Goal: Information Seeking & Learning: Learn about a topic

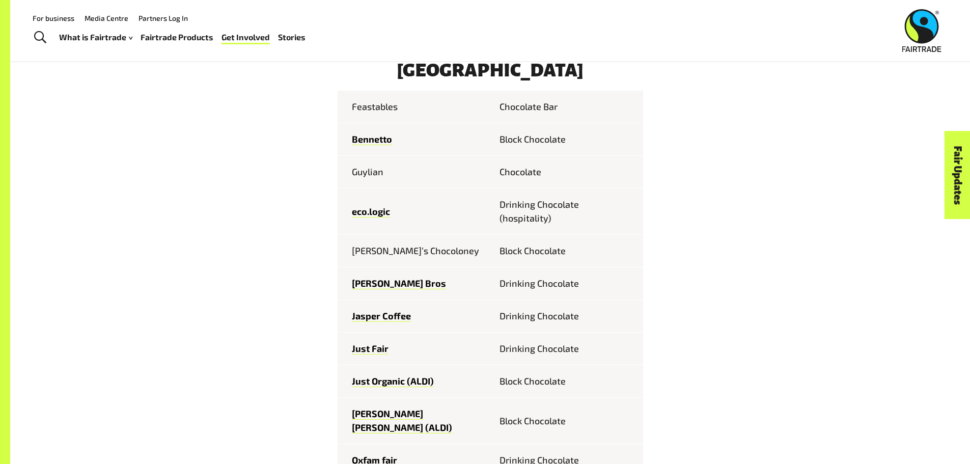
scroll to position [560, 0]
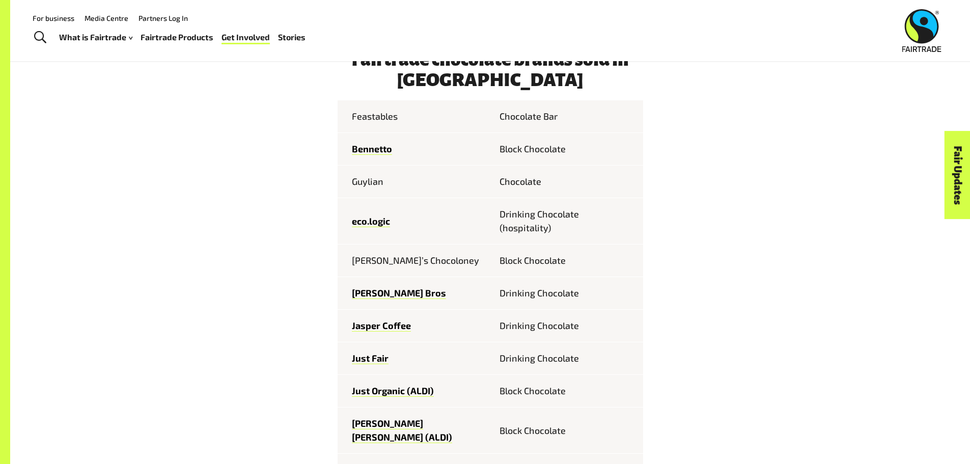
click at [371, 120] on td "Feastables" at bounding box center [414, 116] width 153 height 33
click at [373, 154] on link "Bennetto" at bounding box center [372, 149] width 40 height 12
click at [378, 299] on link "Griffiths Bros" at bounding box center [399, 293] width 94 height 12
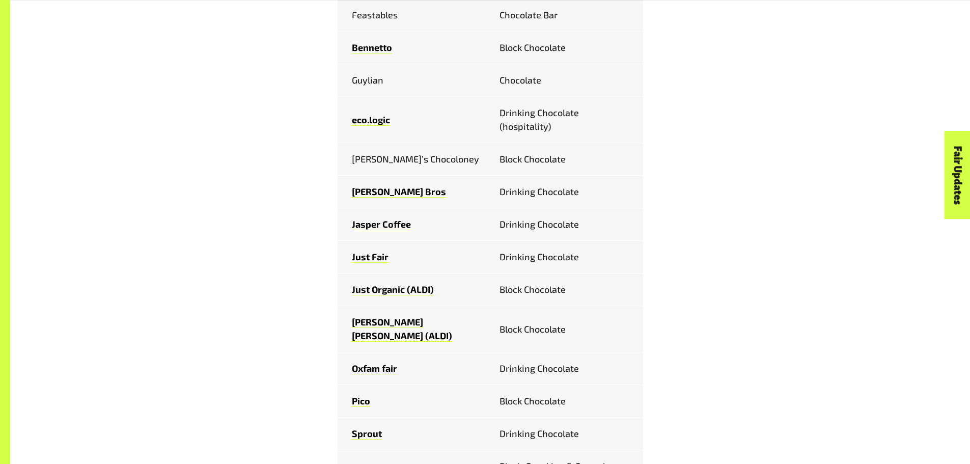
scroll to position [662, 0]
click at [393, 293] on link "Just Organic (ALDI)" at bounding box center [393, 289] width 82 height 12
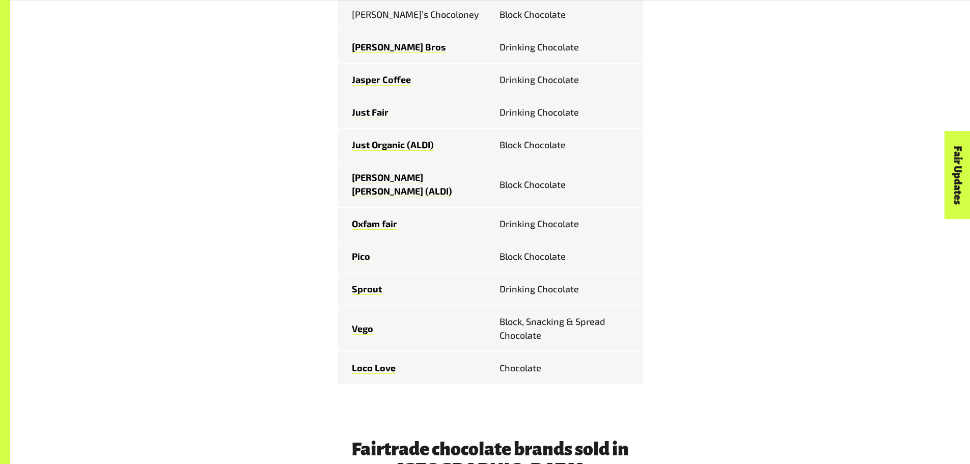
scroll to position [815, 0]
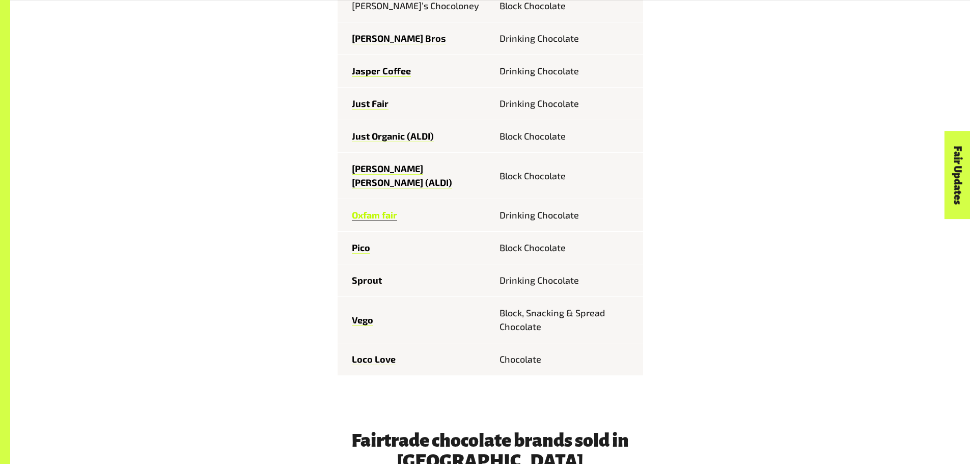
click at [387, 209] on link "Oxfam fair" at bounding box center [374, 215] width 45 height 12
click at [366, 242] on link "Pico" at bounding box center [361, 248] width 18 height 12
click at [363, 314] on link "Vego" at bounding box center [362, 320] width 21 height 12
click at [370, 354] on link "Loco Love" at bounding box center [374, 360] width 44 height 12
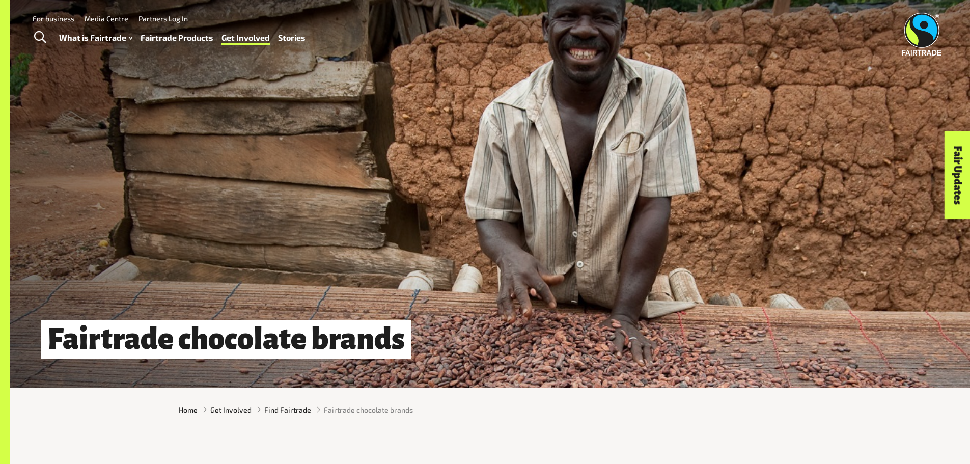
click at [201, 38] on link "Fairtrade Products" at bounding box center [177, 38] width 73 height 15
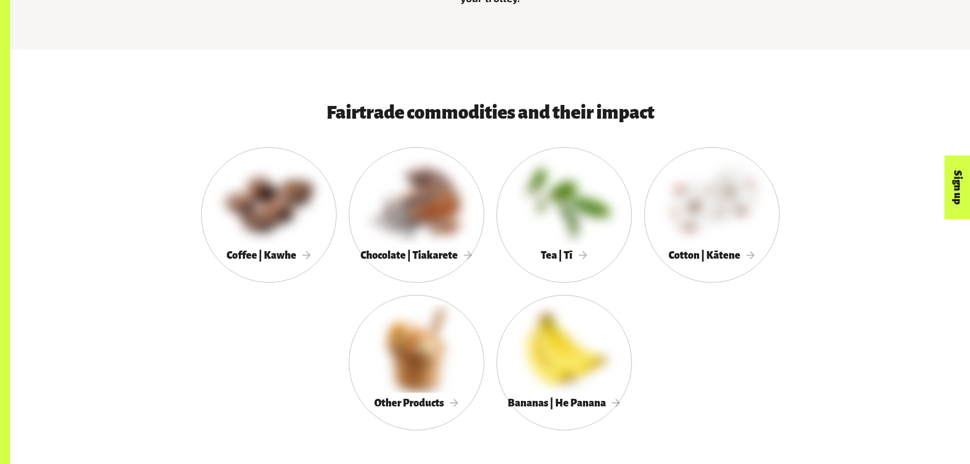
scroll to position [560, 0]
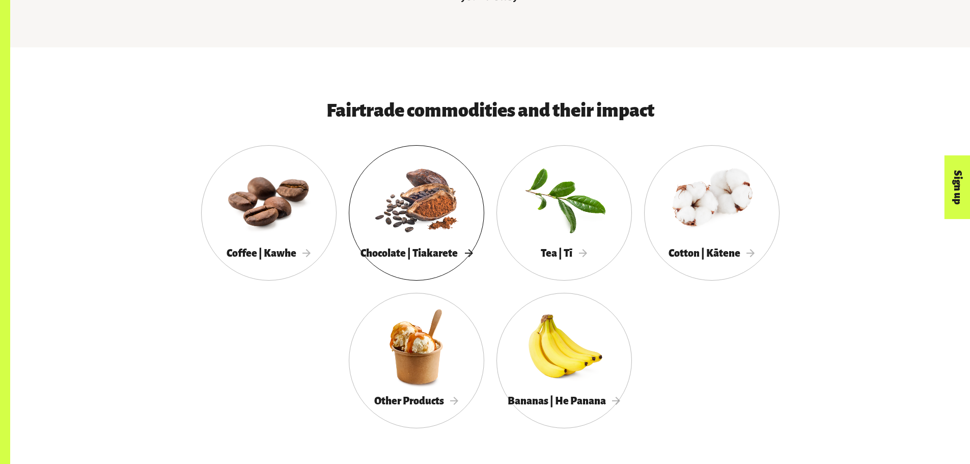
click at [404, 212] on div at bounding box center [417, 199] width 136 height 88
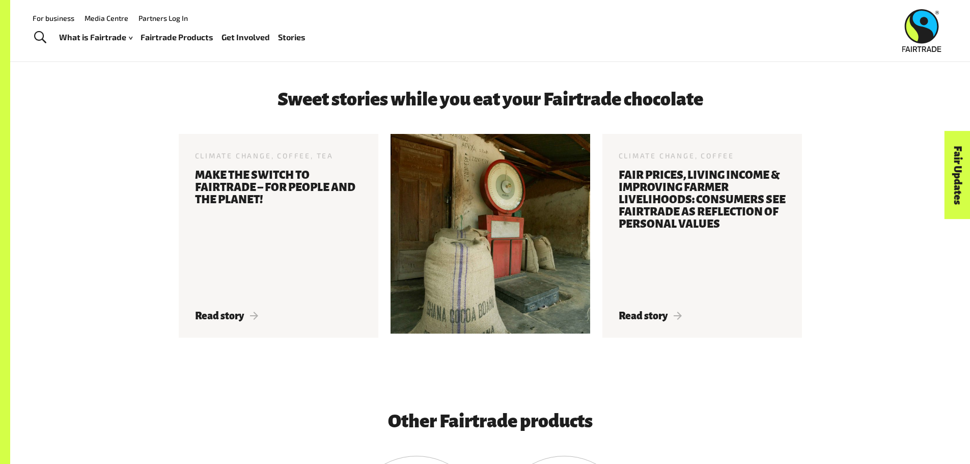
scroll to position [1988, 0]
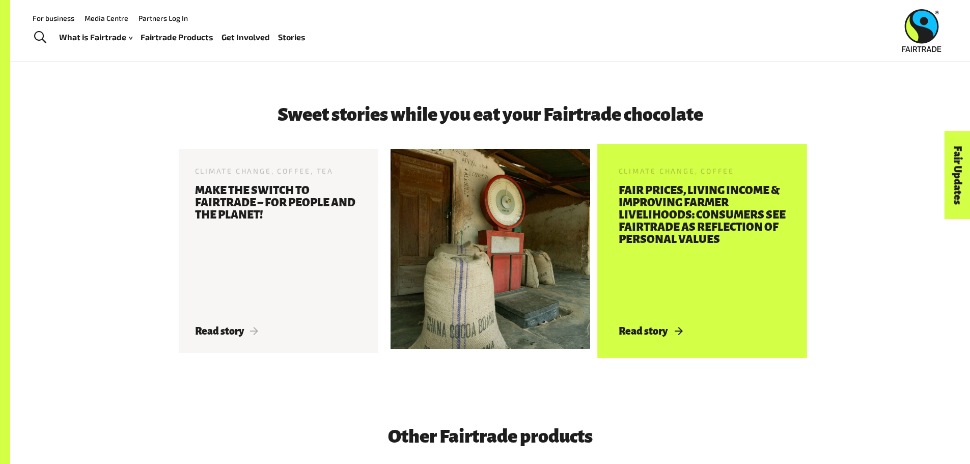
click at [677, 239] on h3 "Fair Prices, Living Income & Improving Farmer Livelihoods: Consumers See Fairtr…" at bounding box center [702, 248] width 167 height 129
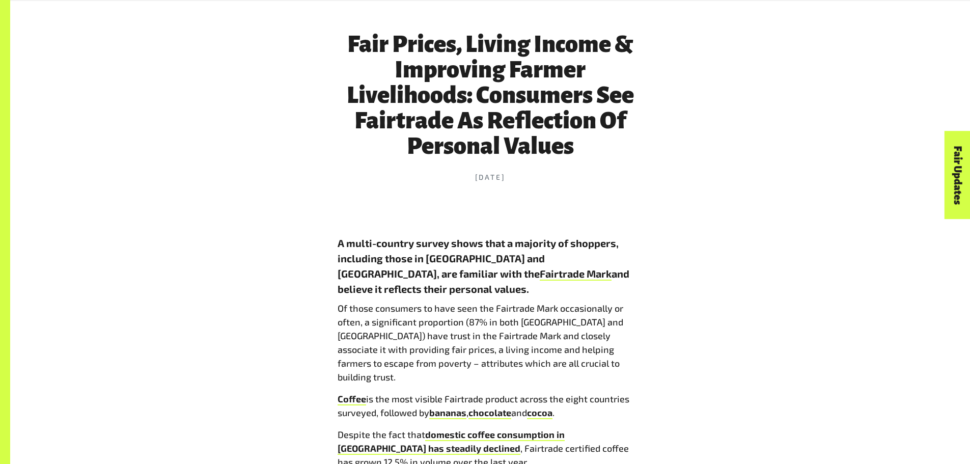
scroll to position [560, 0]
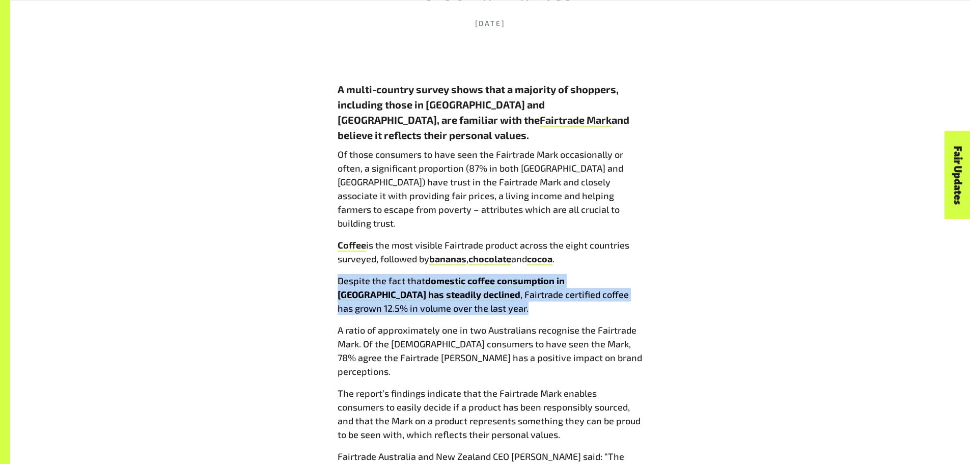
drag, startPoint x: 334, startPoint y: 252, endPoint x: 431, endPoint y: 278, distance: 100.8
click at [431, 278] on div "Fair Prices, Living Income & Improving Farmer Livelihoods: Consumers See Fairtr…" at bounding box center [491, 394] width 318 height 1098
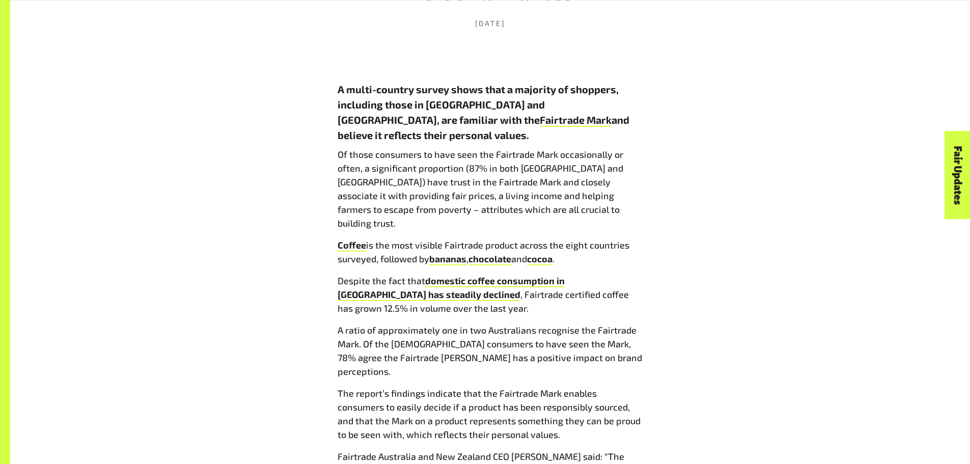
click at [510, 323] on p "A ratio of approximately one in two Australians recognise the Fairtrade Mark. O…" at bounding box center [491, 350] width 306 height 55
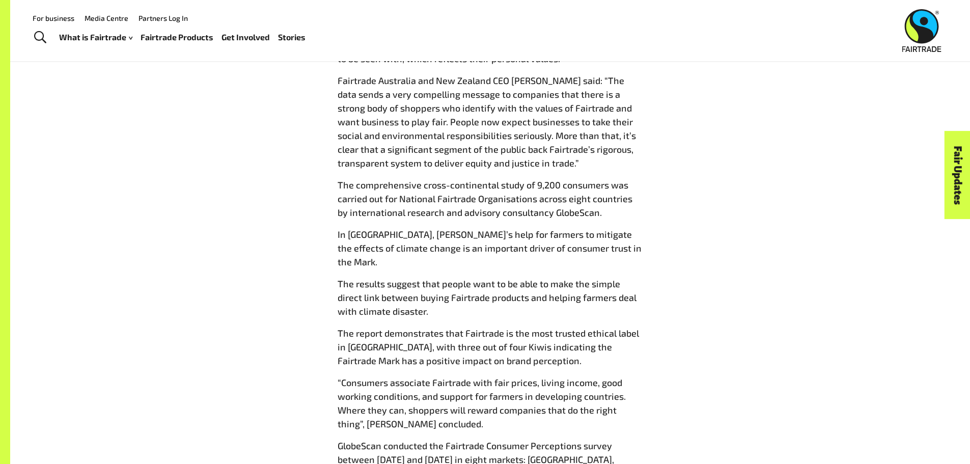
scroll to position [917, 0]
